Goal: Information Seeking & Learning: Learn about a topic

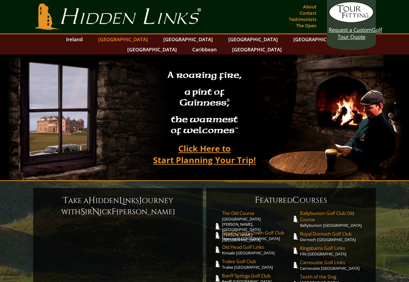
click at [131, 38] on link "[GEOGRAPHIC_DATA]" at bounding box center [123, 39] width 57 height 10
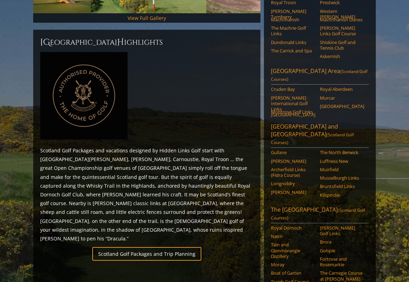
scroll to position [384, 0]
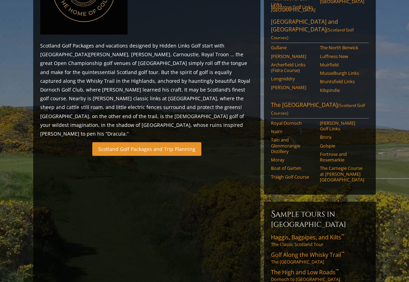
click at [159, 142] on link "Scotland Golf Packages and Trip Planning" at bounding box center [146, 149] width 109 height 14
